Goal: Information Seeking & Learning: Find specific page/section

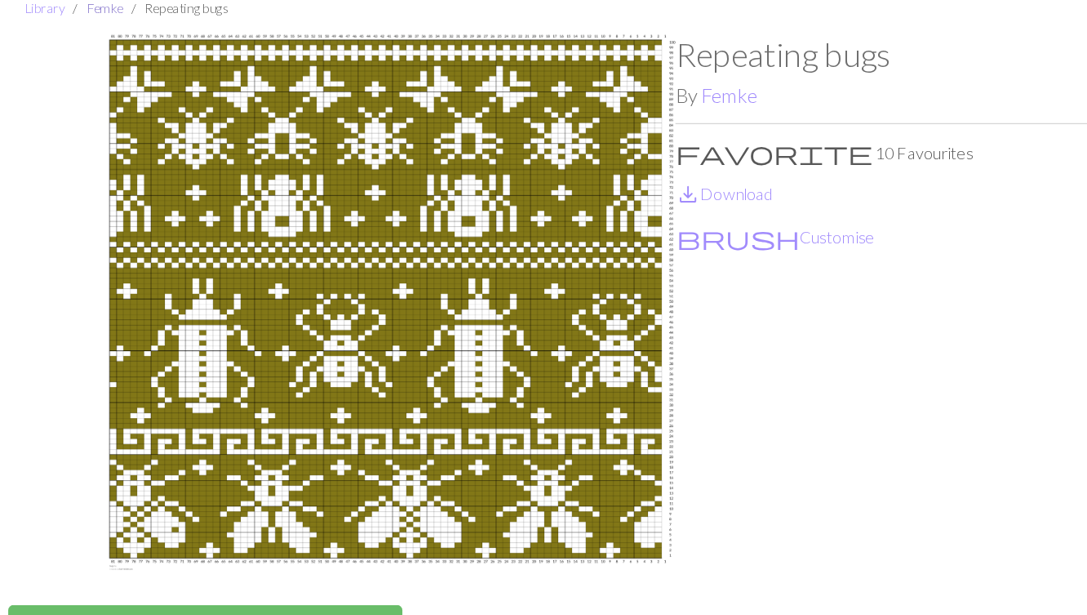
click at [93, 9] on link "Femke" at bounding box center [89, 6] width 29 height 13
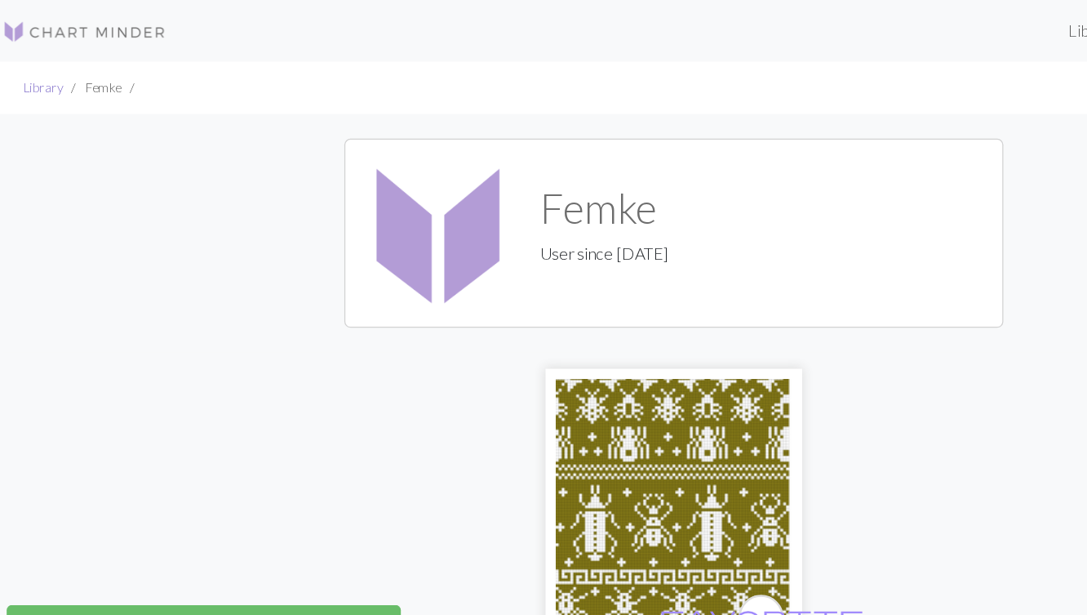
click at [47, 73] on link "Library" at bounding box center [42, 69] width 32 height 13
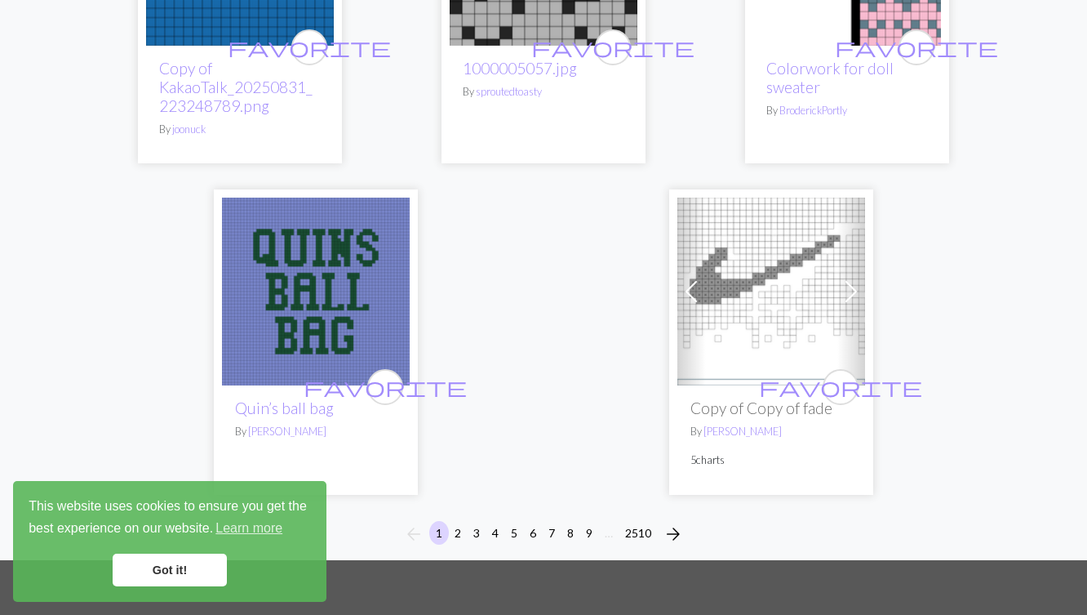
scroll to position [5479, 0]
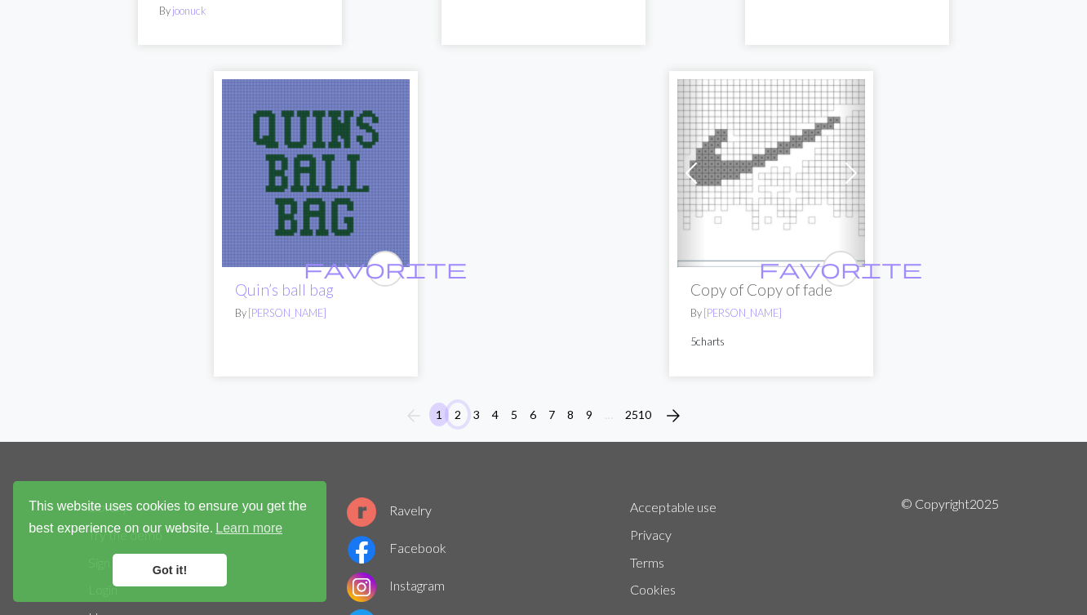
click at [459, 426] on button "2" at bounding box center [458, 414] width 20 height 24
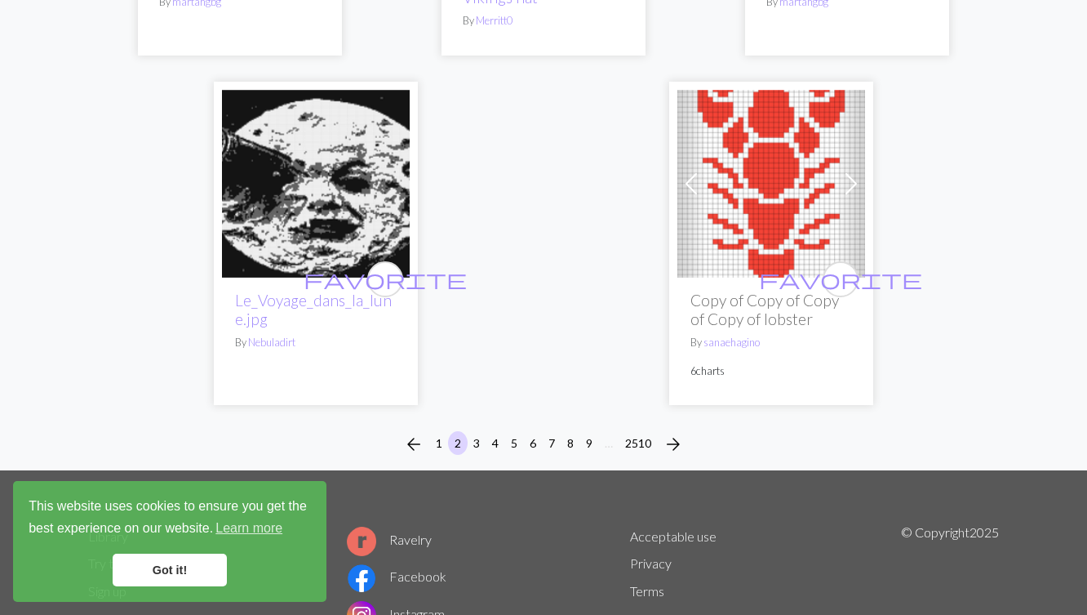
scroll to position [5454, 0]
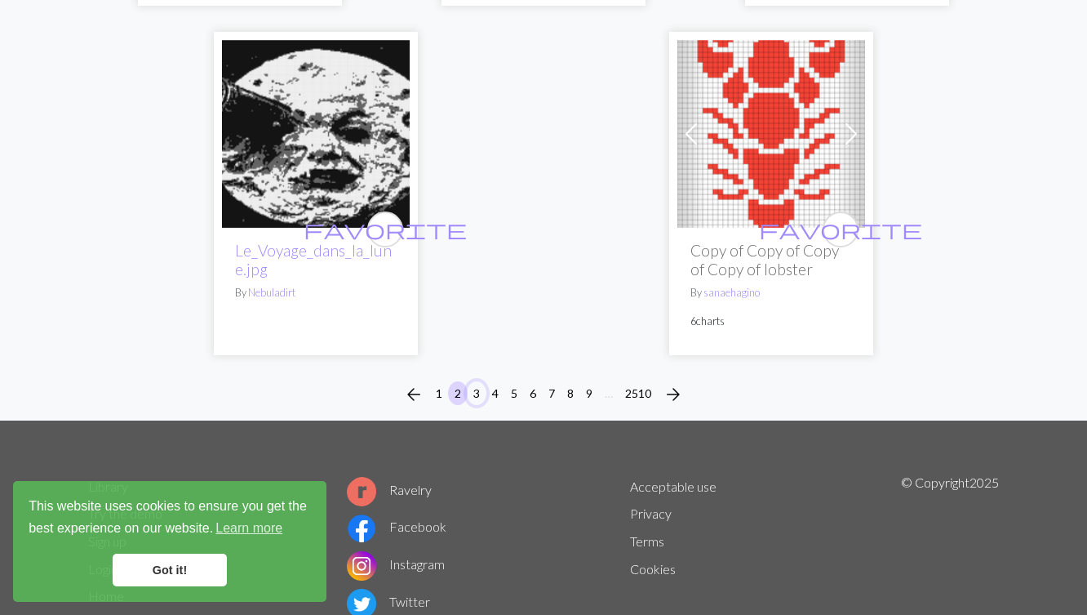
click at [474, 381] on button "3" at bounding box center [477, 393] width 20 height 24
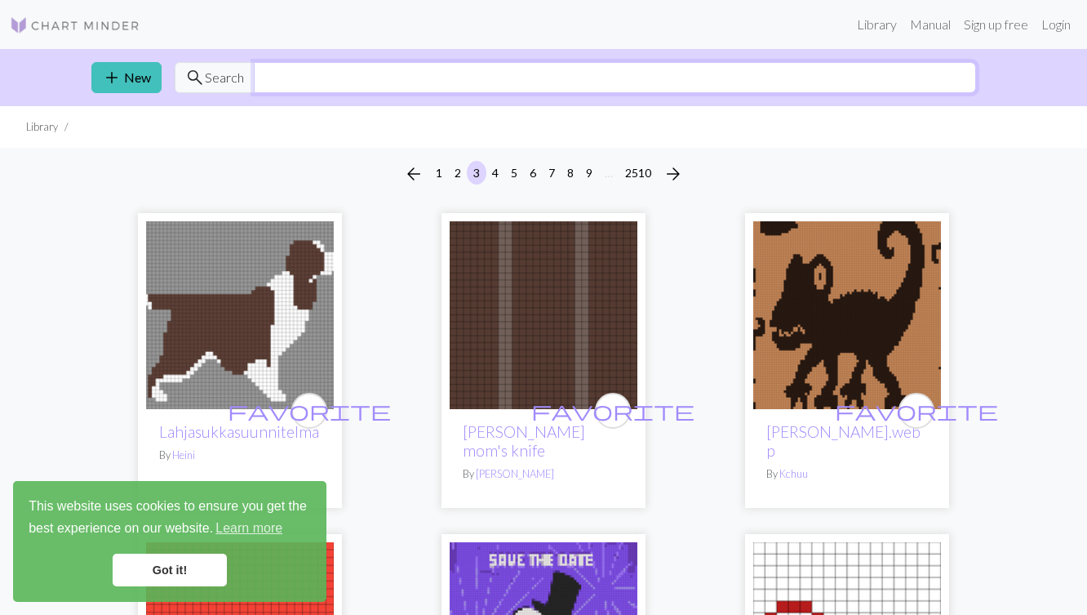
click at [762, 72] on input "text" at bounding box center [615, 77] width 723 height 31
type input "dog"
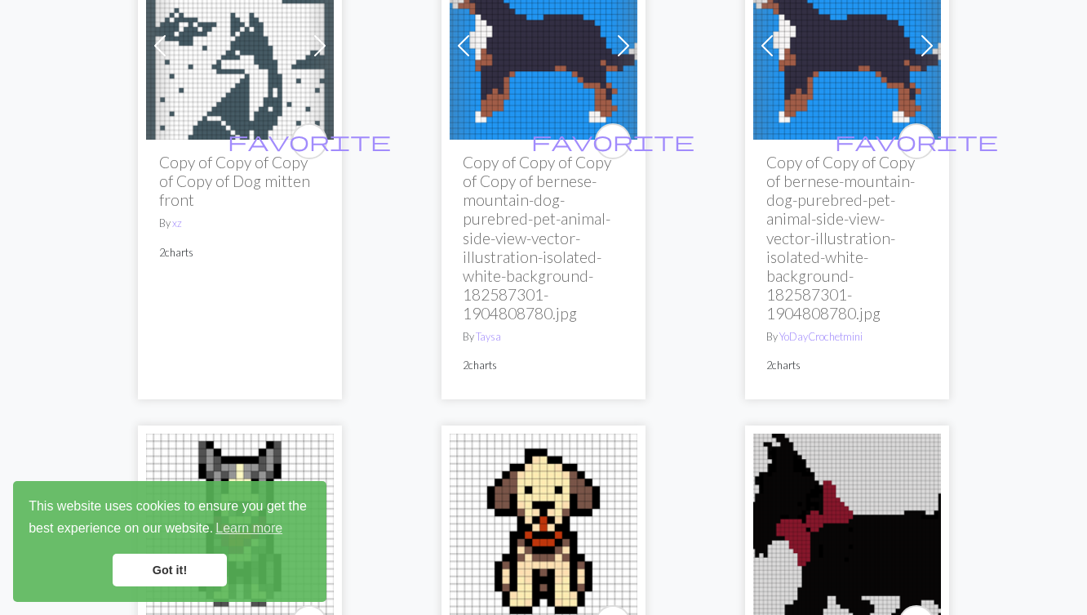
scroll to position [1383, 0]
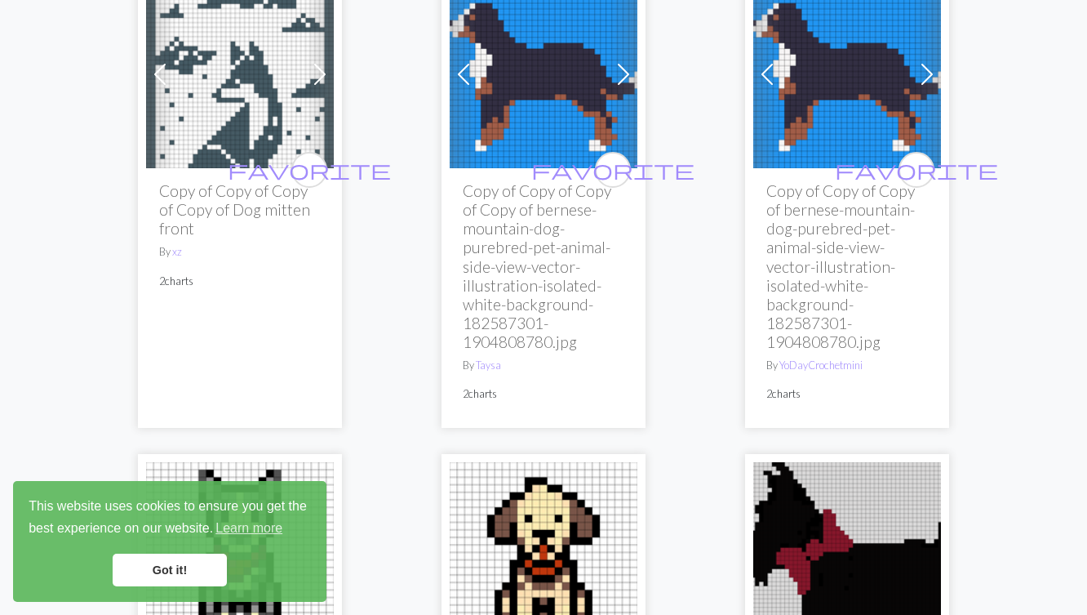
click at [551, 98] on img at bounding box center [544, 74] width 188 height 188
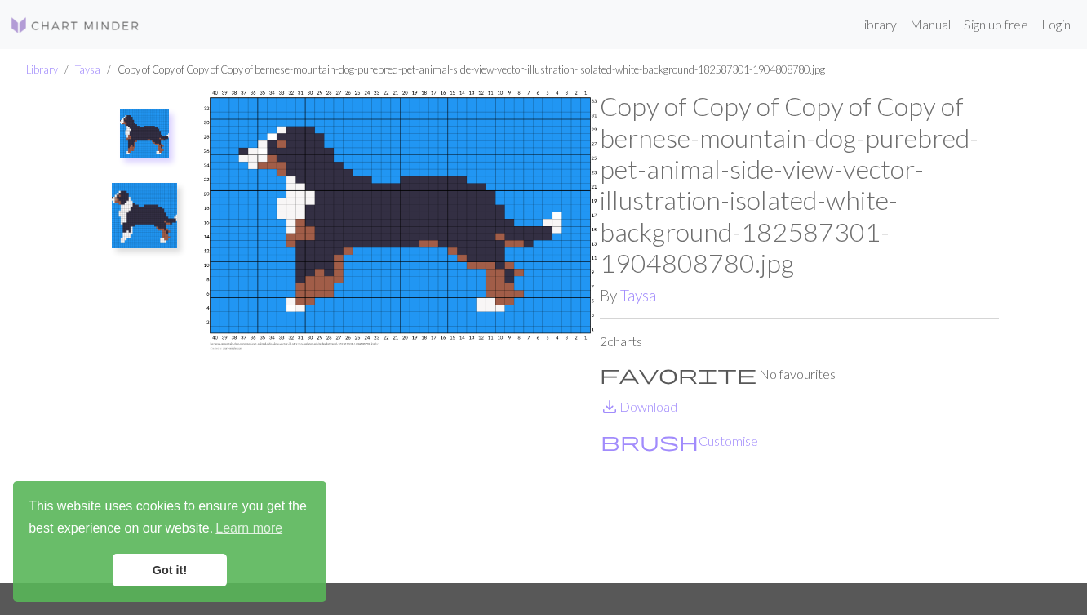
click at [171, 193] on img at bounding box center [144, 215] width 65 height 65
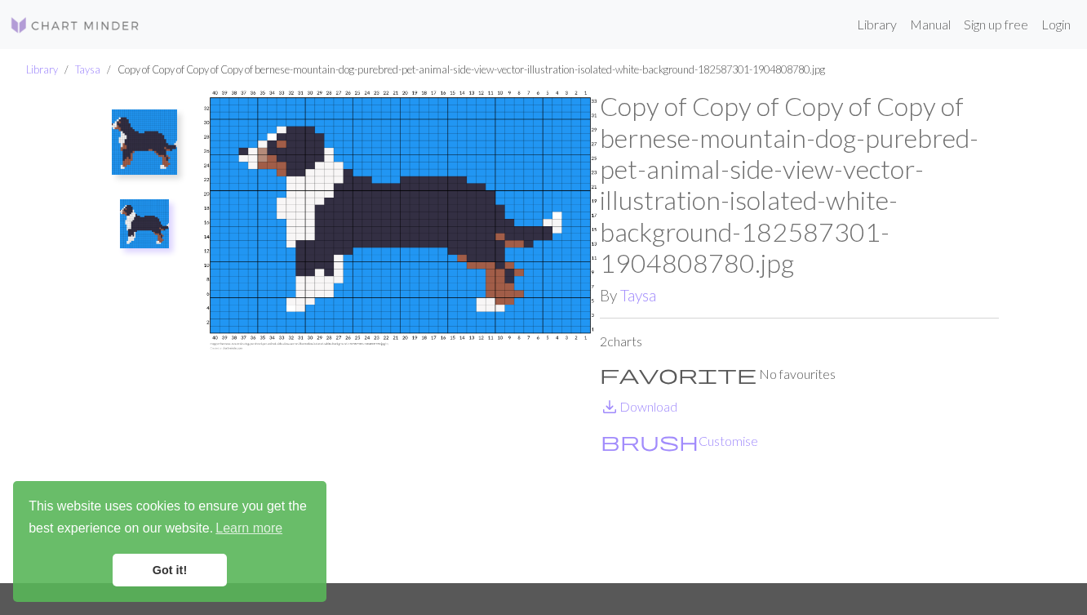
click at [168, 153] on img at bounding box center [144, 141] width 65 height 65
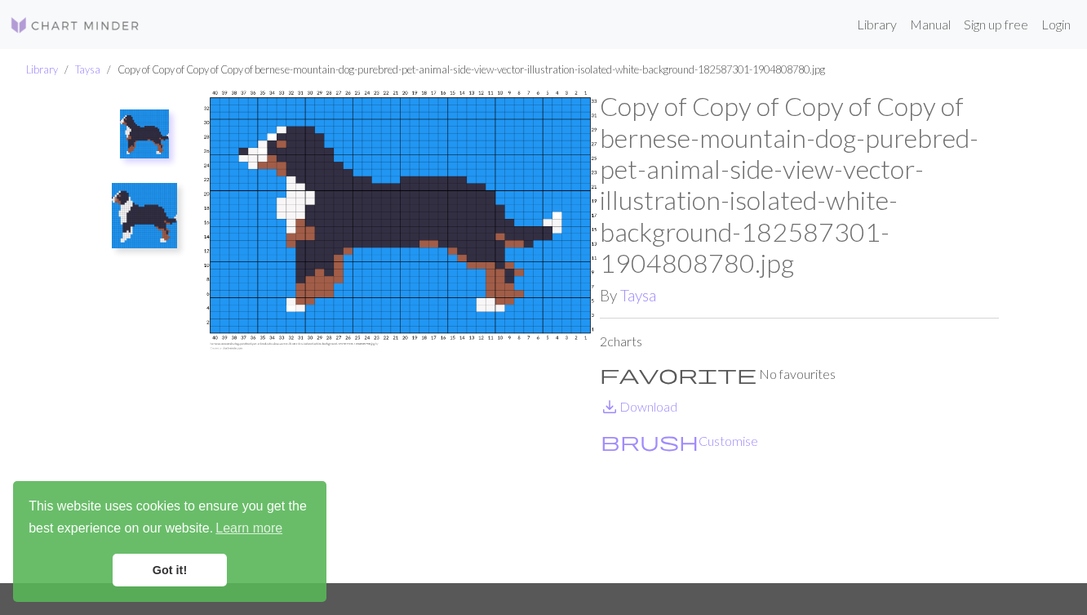
click at [159, 218] on img at bounding box center [144, 215] width 65 height 65
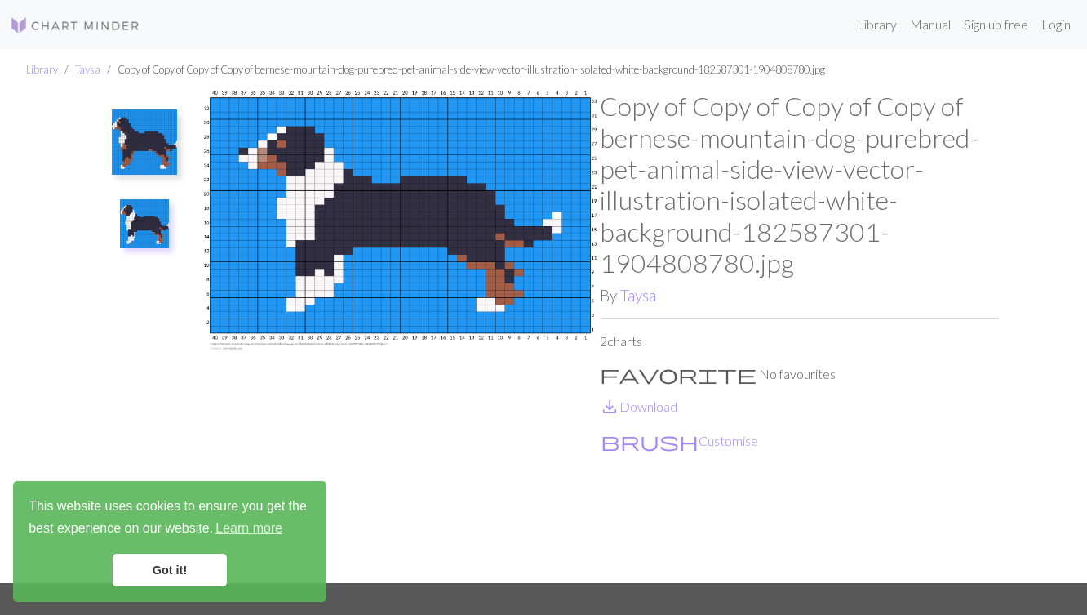
click at [168, 147] on img at bounding box center [144, 141] width 65 height 65
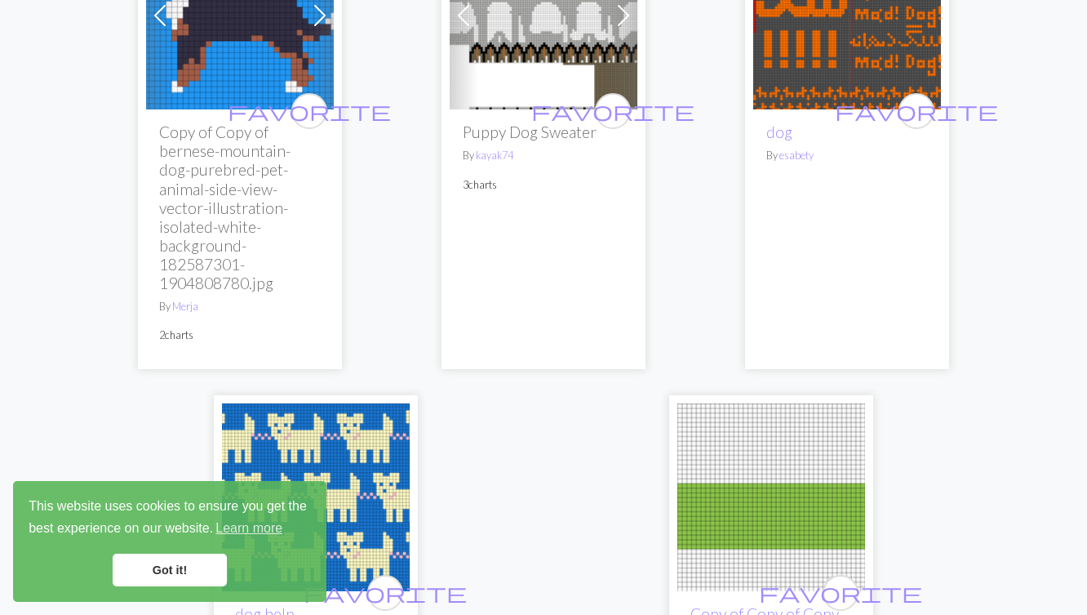
scroll to position [5760, 0]
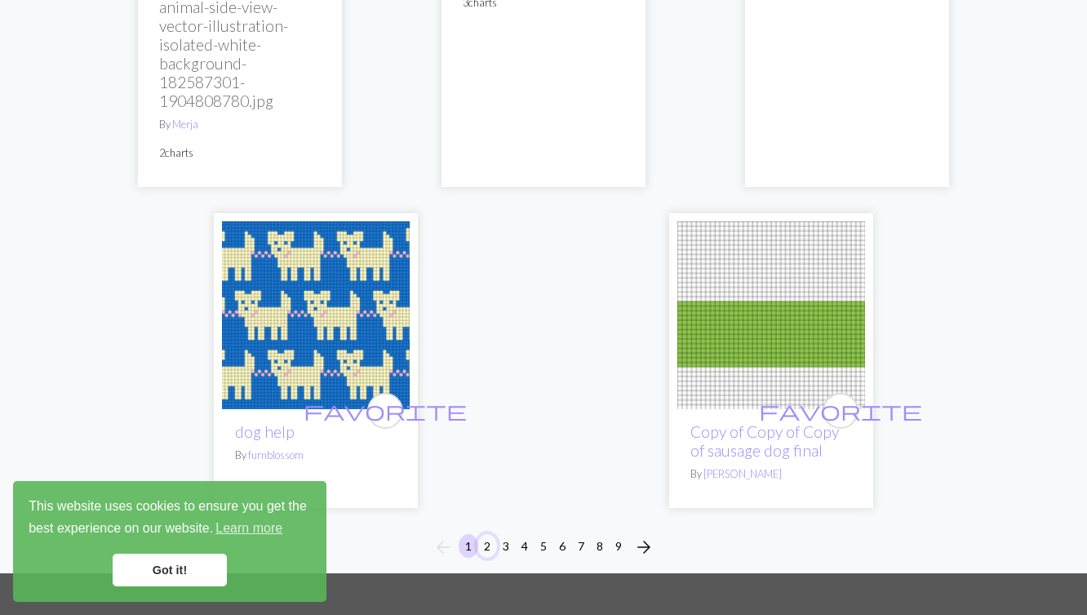
click at [484, 534] on button "2" at bounding box center [488, 546] width 20 height 24
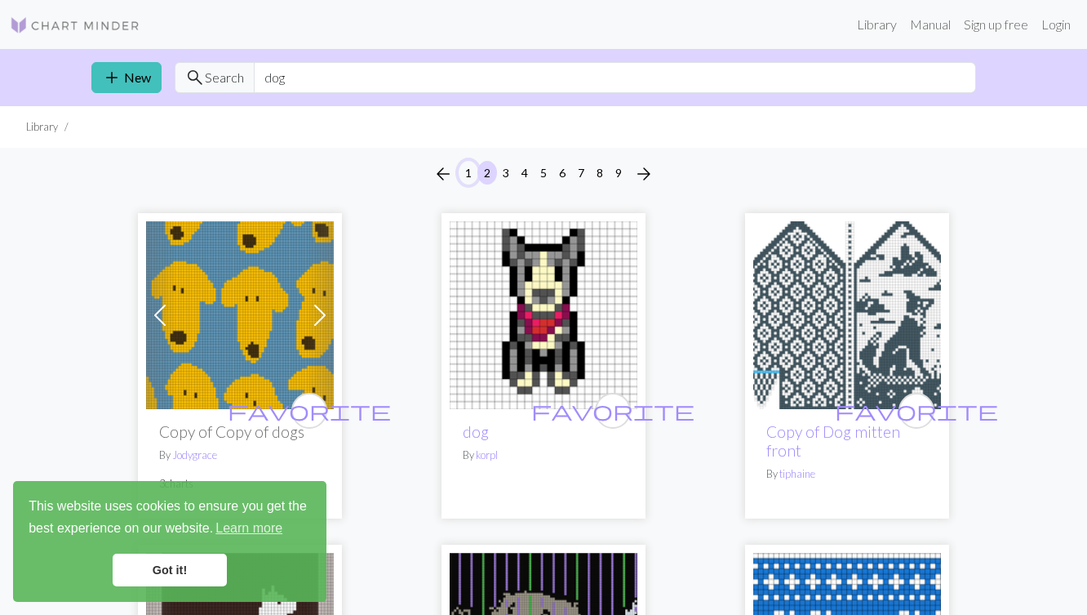
click at [470, 175] on button "1" at bounding box center [469, 173] width 20 height 24
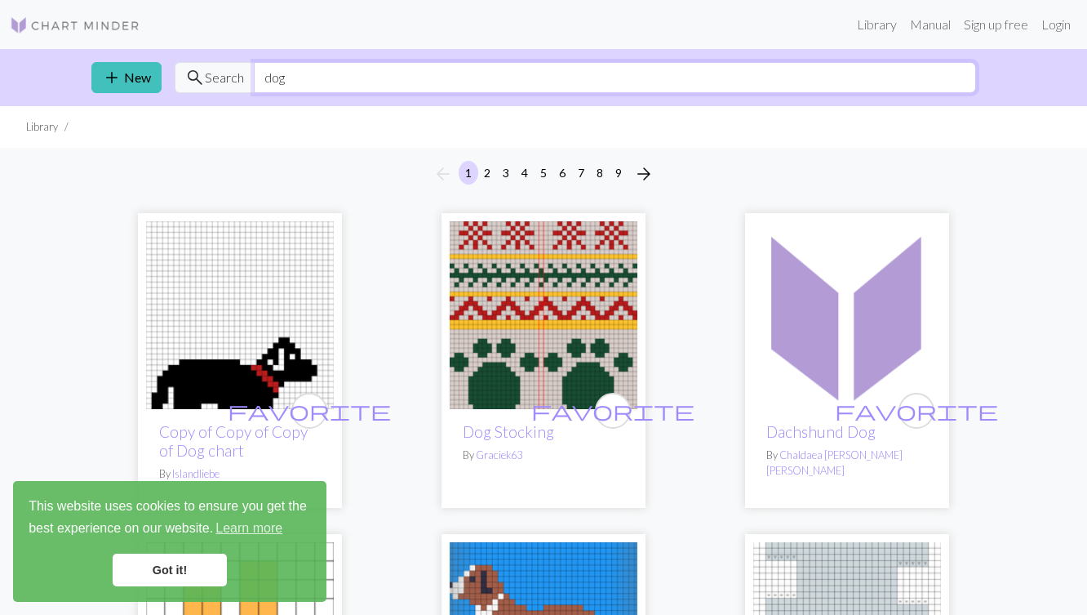
drag, startPoint x: 296, startPoint y: 84, endPoint x: 220, endPoint y: 74, distance: 75.7
click at [221, 74] on div "search Search dog" at bounding box center [576, 77] width 802 height 31
click at [127, 8] on div "Library Manual Sign up free Login" at bounding box center [543, 24] width 1087 height 33
click at [122, 28] on img at bounding box center [75, 26] width 131 height 20
